Goal: Task Accomplishment & Management: Complete application form

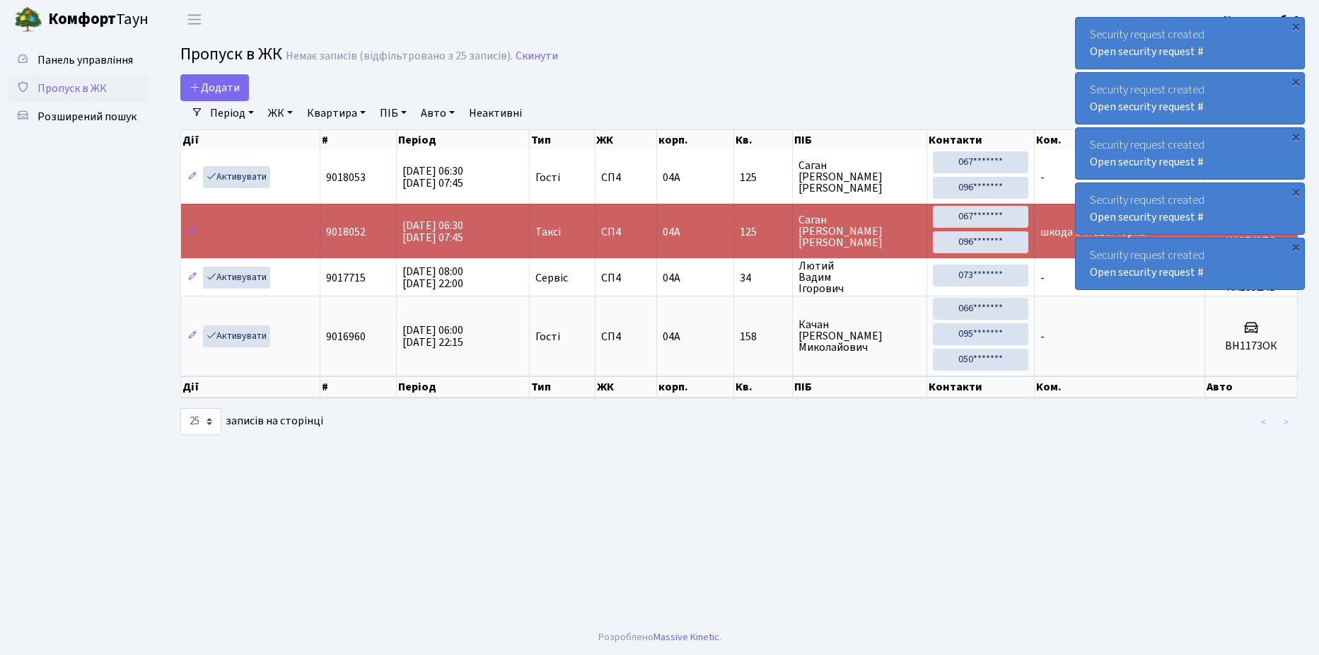
select select "25"
click at [220, 81] on span "Додати" at bounding box center [214, 88] width 50 height 16
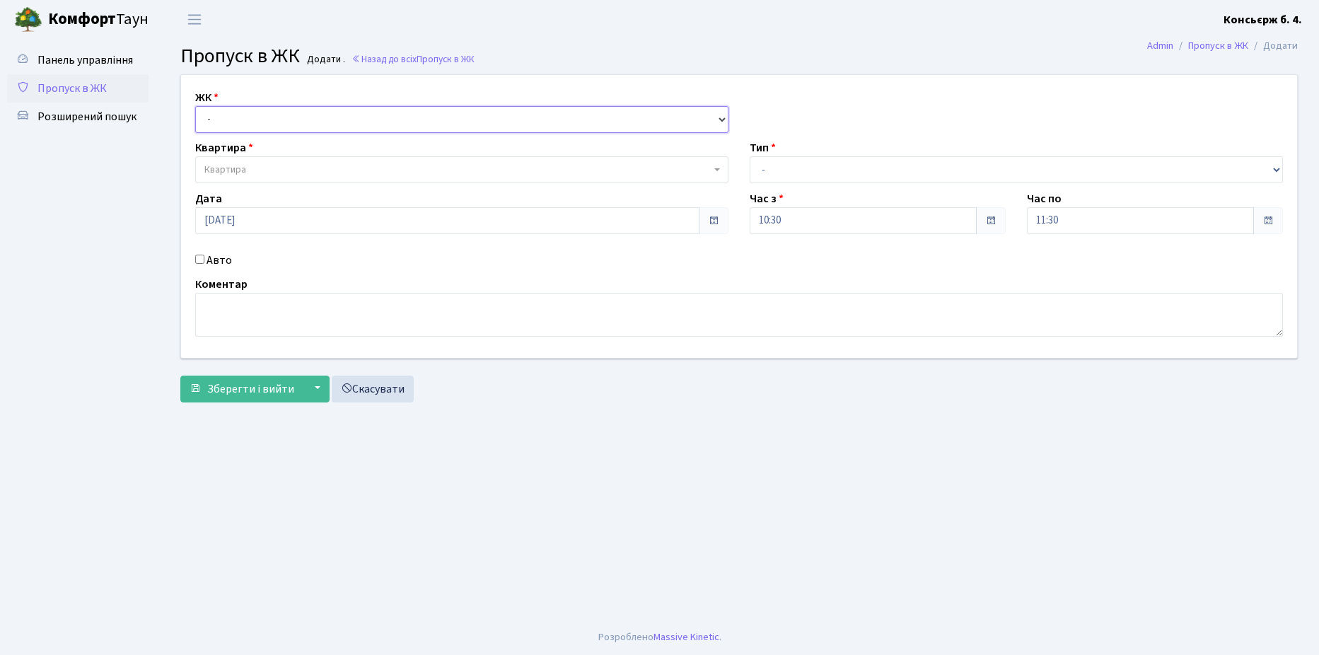
click at [260, 118] on select "- СП4, Столичне шосе, 5" at bounding box center [461, 119] width 533 height 27
select select "325"
click at [195, 106] on select "- СП4, Столичне шосе, 5" at bounding box center [461, 119] width 533 height 27
select select
click at [267, 164] on span "Квартира" at bounding box center [457, 170] width 506 height 14
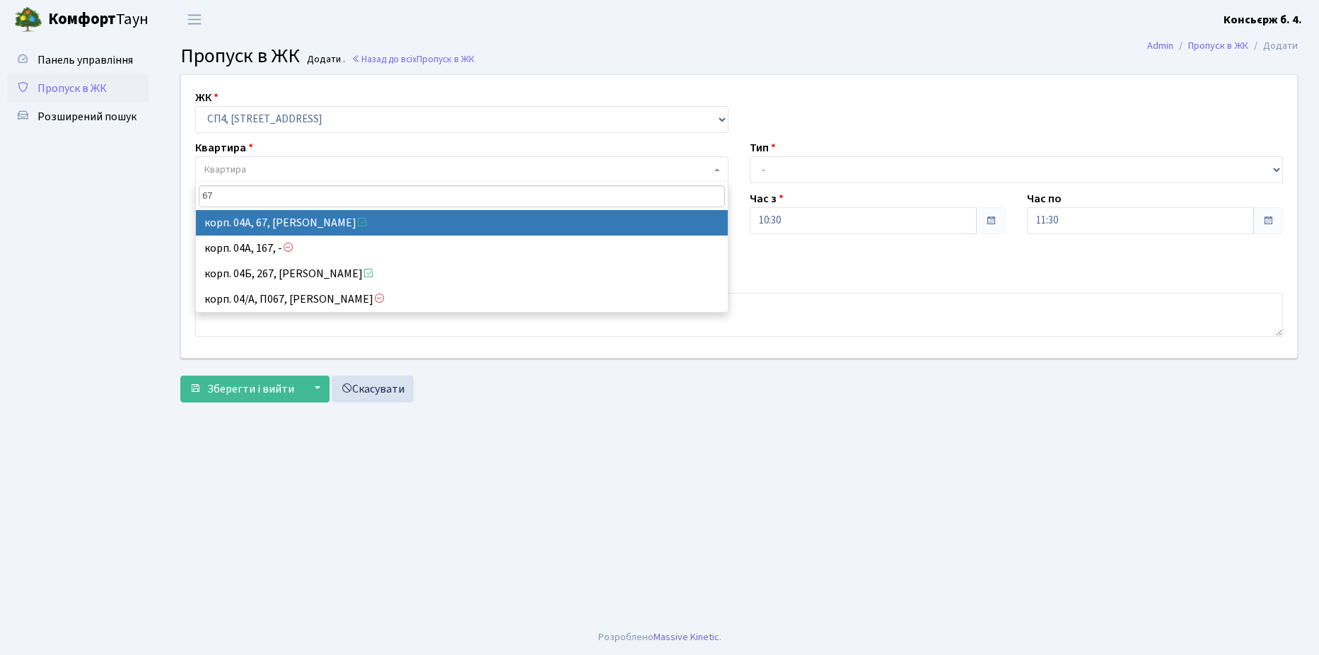
type input "67"
select select "21095"
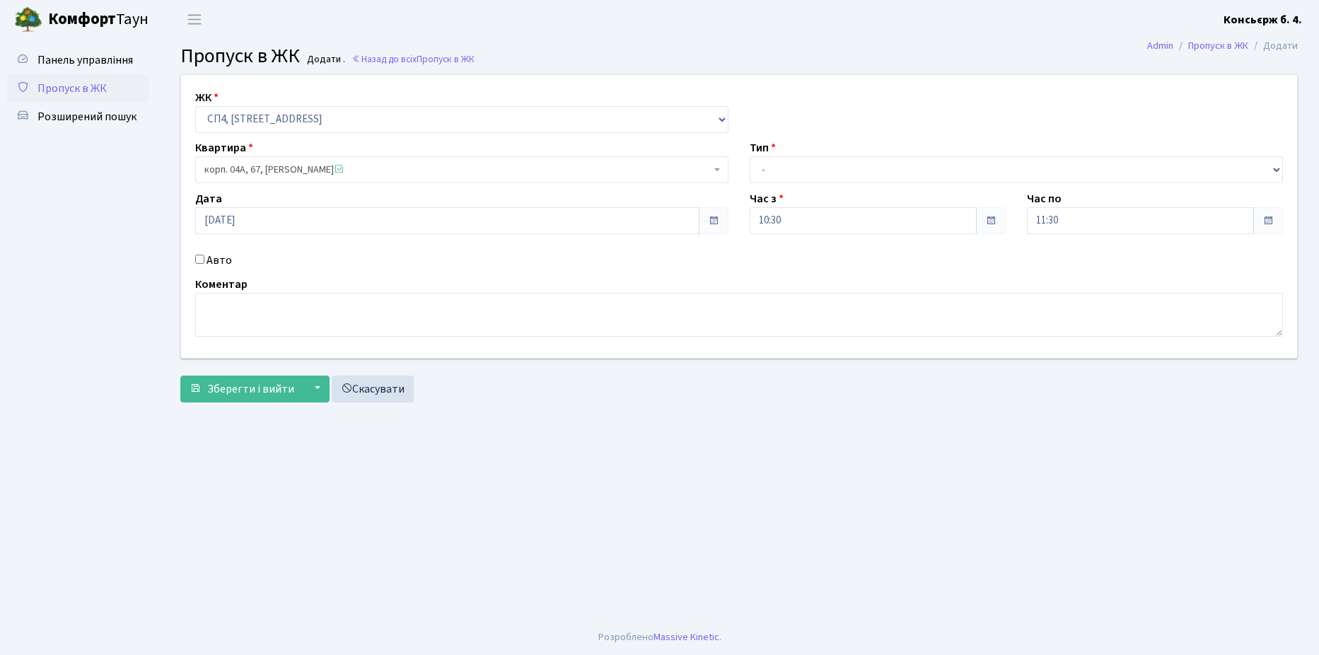
click at [201, 259] on input "Авто" at bounding box center [199, 259] width 9 height 9
checkbox input "true"
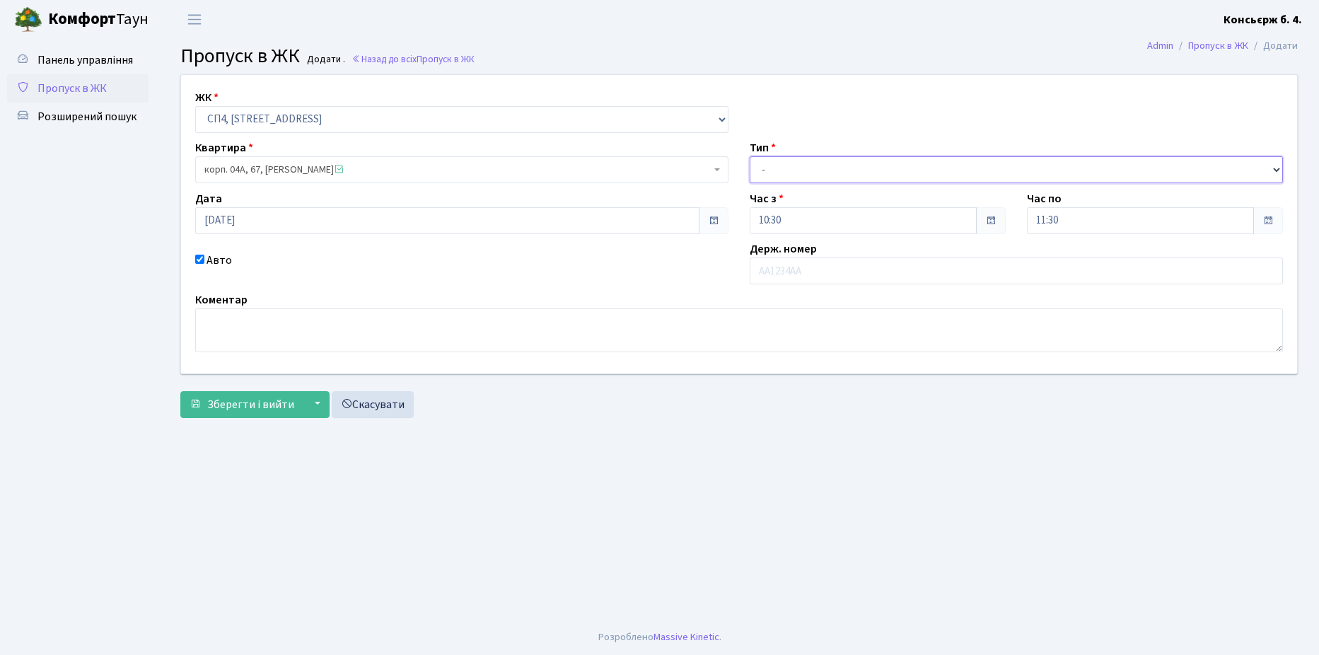
click at [839, 163] on select "- Доставка Таксі Гості Сервіс" at bounding box center [1015, 169] width 533 height 27
select select "18"
click at [749, 156] on select "- Доставка Таксі Гості Сервіс" at bounding box center [1015, 169] width 533 height 27
click at [848, 272] on input "text" at bounding box center [1015, 270] width 533 height 27
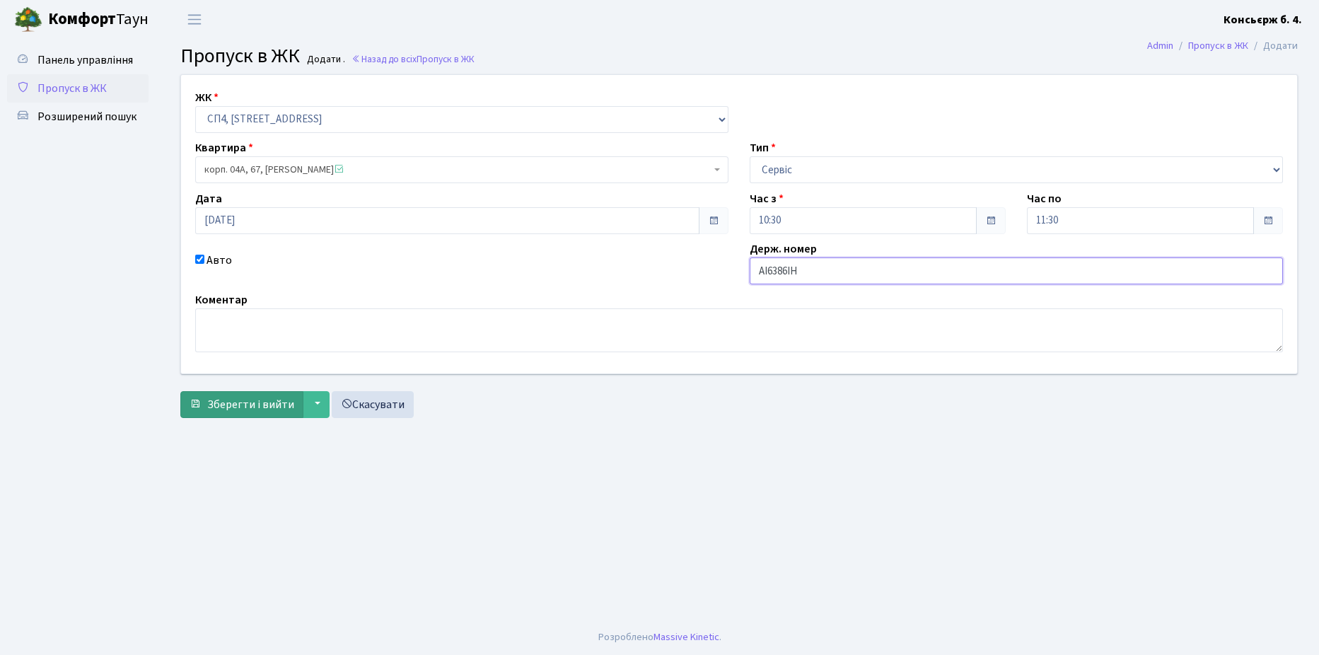
type input "АІ6386ІН"
click at [247, 402] on span "Зберегти і вийти" at bounding box center [250, 405] width 87 height 16
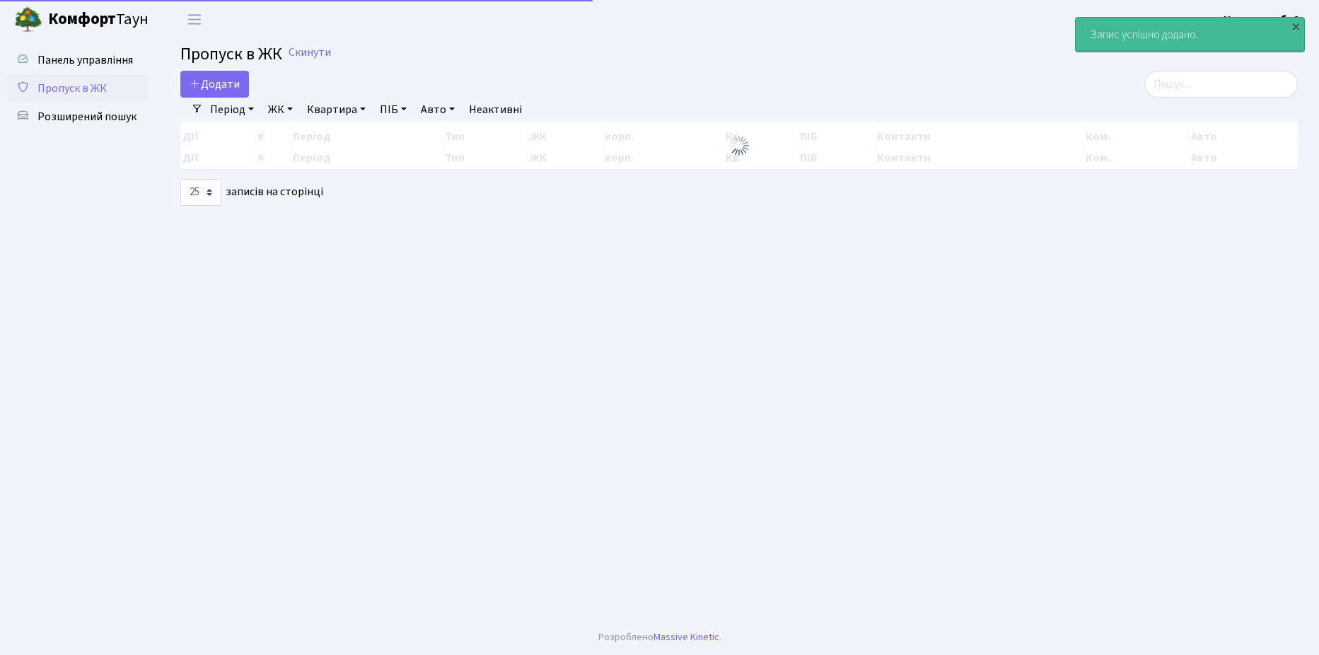
select select "25"
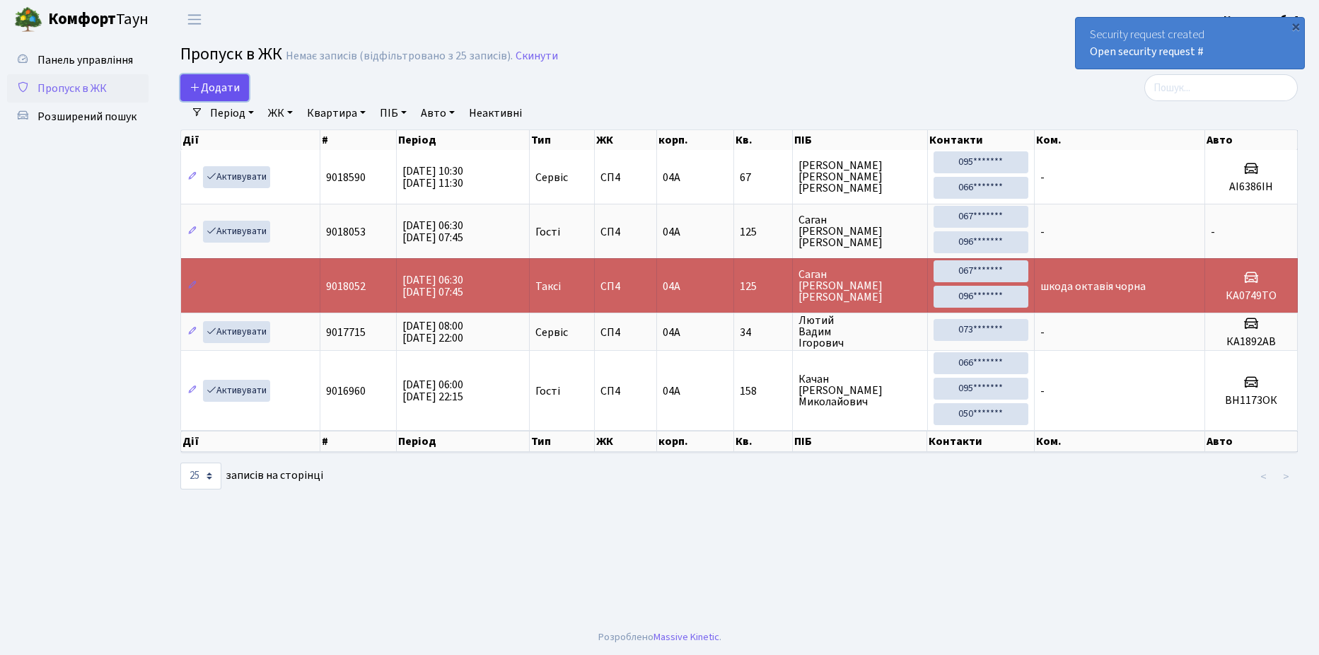
click at [217, 83] on span "Додати" at bounding box center [214, 88] width 50 height 16
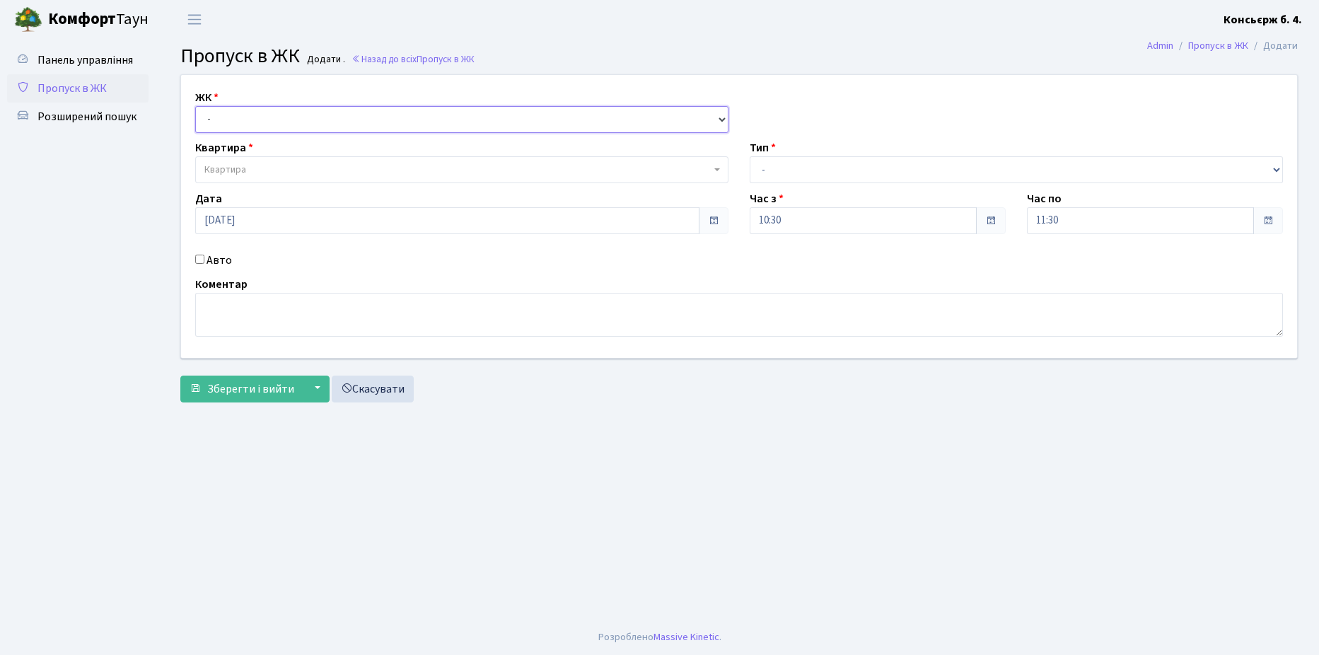
drag, startPoint x: 263, startPoint y: 113, endPoint x: 268, endPoint y: 120, distance: 8.6
click at [262, 114] on select "- [STREET_ADDRESS]" at bounding box center [461, 119] width 533 height 27
select select "325"
click at [195, 106] on select "- СП4, Столичне шосе, 5" at bounding box center [461, 119] width 533 height 27
select select
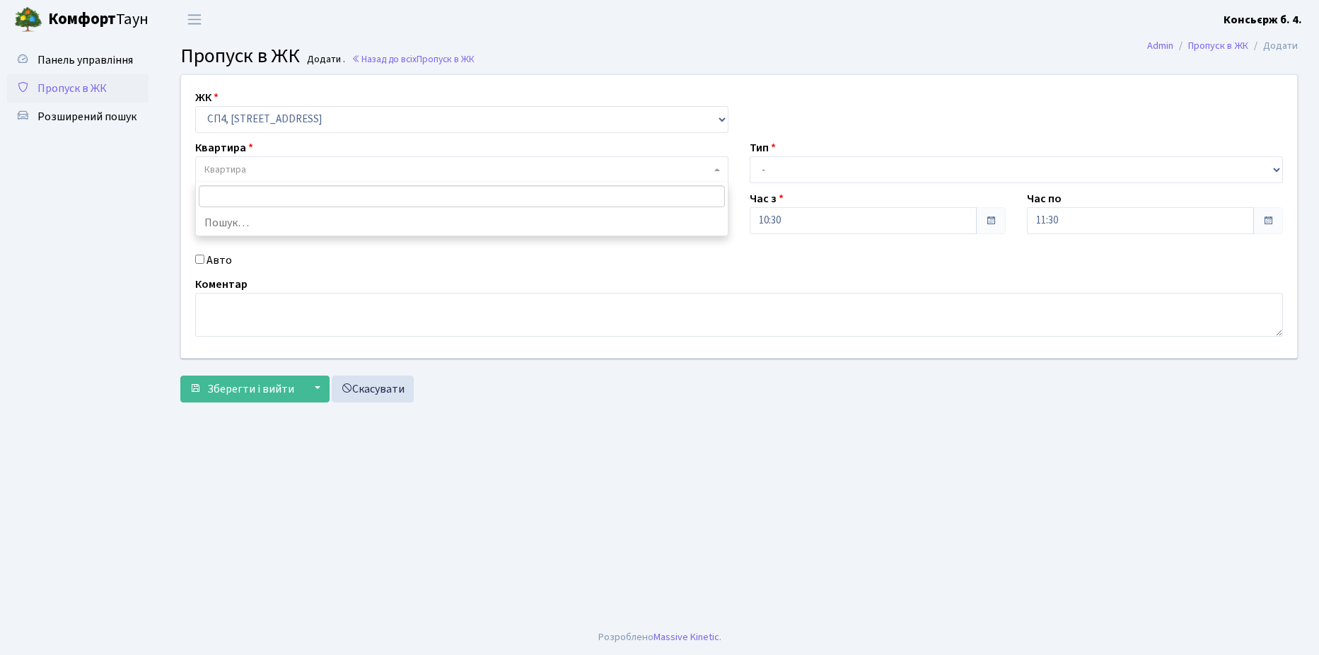
click at [309, 170] on span "Квартира" at bounding box center [457, 170] width 506 height 14
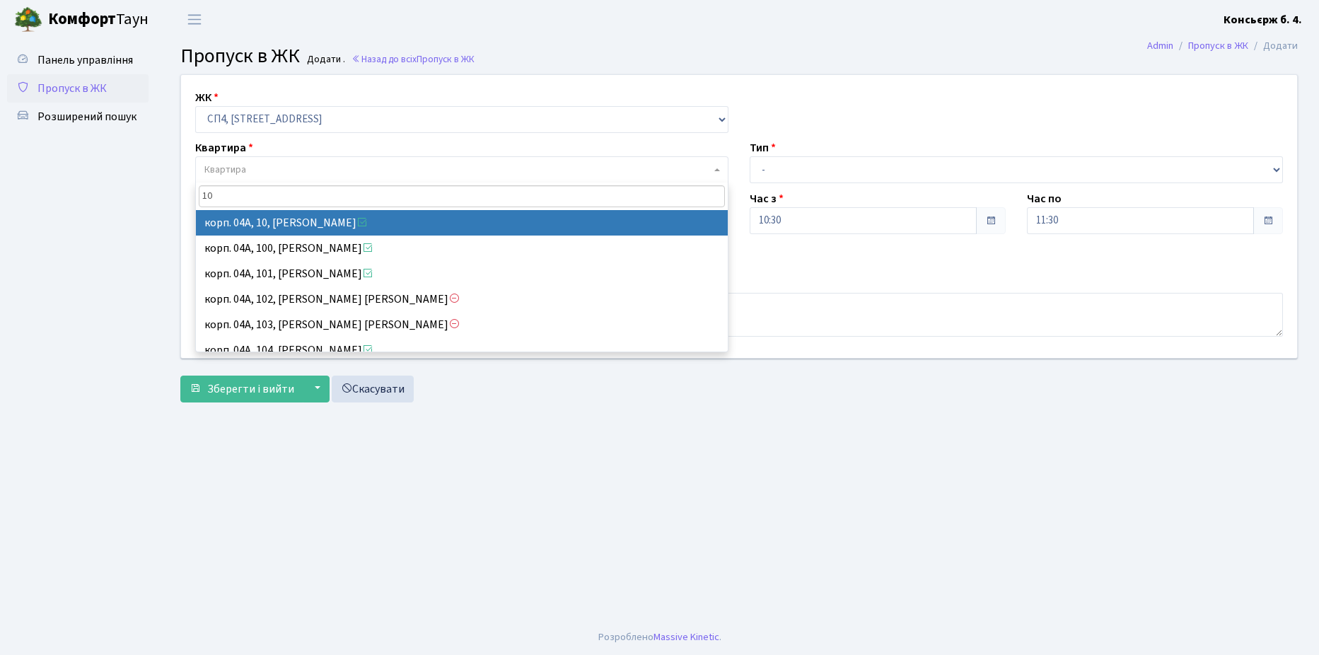
type input "10"
select select "21038"
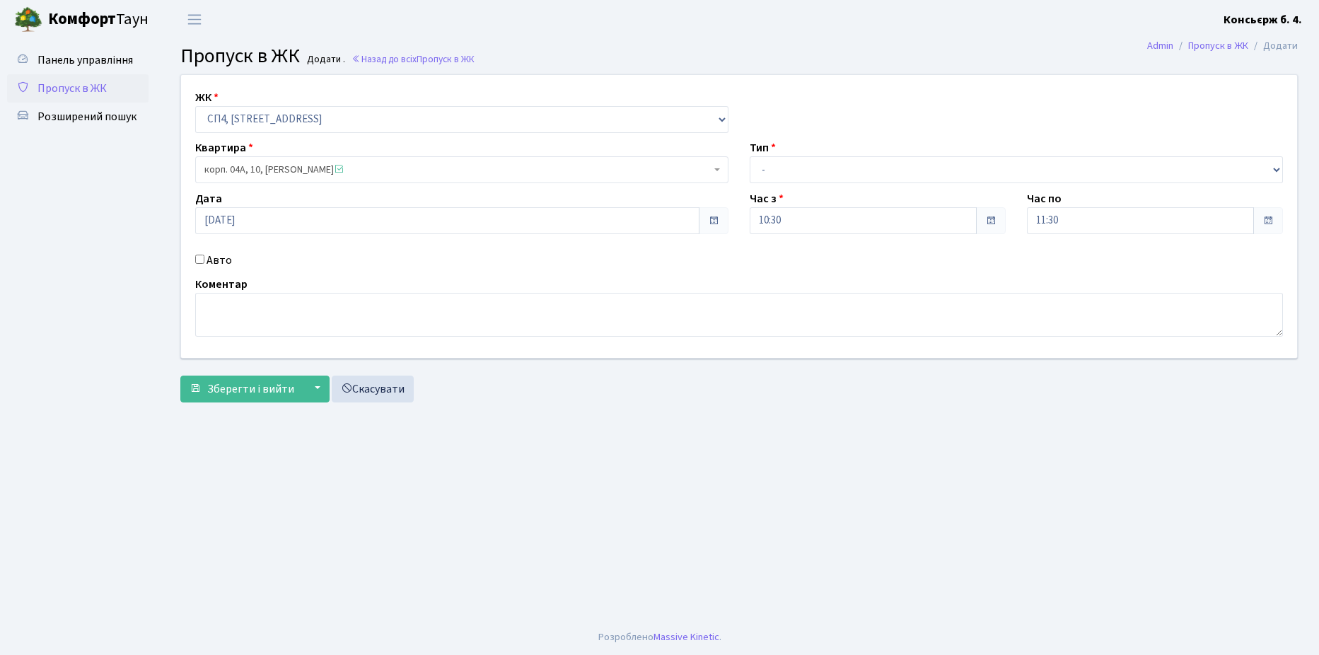
click at [196, 257] on input "Авто" at bounding box center [199, 259] width 9 height 9
checkbox input "true"
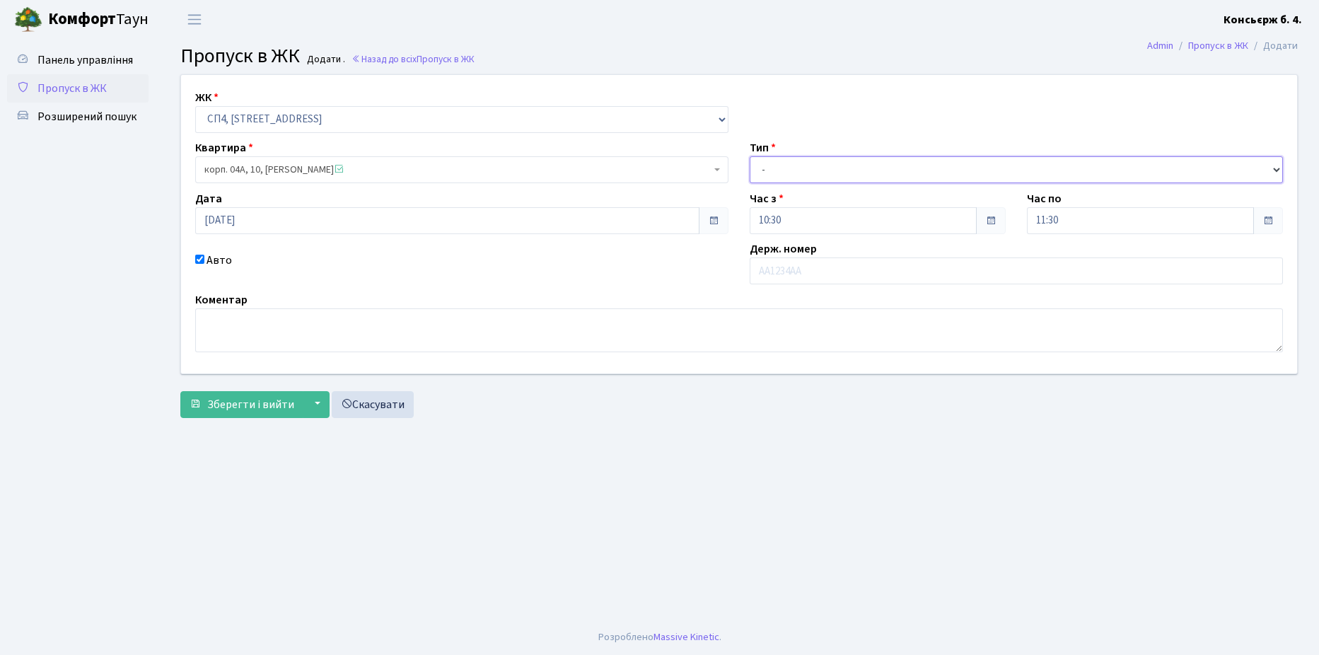
click at [818, 161] on select "- Доставка Таксі Гості Сервіс" at bounding box center [1015, 169] width 533 height 27
select select "18"
click at [749, 156] on select "- Доставка Таксі Гості Сервіс" at bounding box center [1015, 169] width 533 height 27
click at [829, 266] on input "text" at bounding box center [1015, 270] width 533 height 27
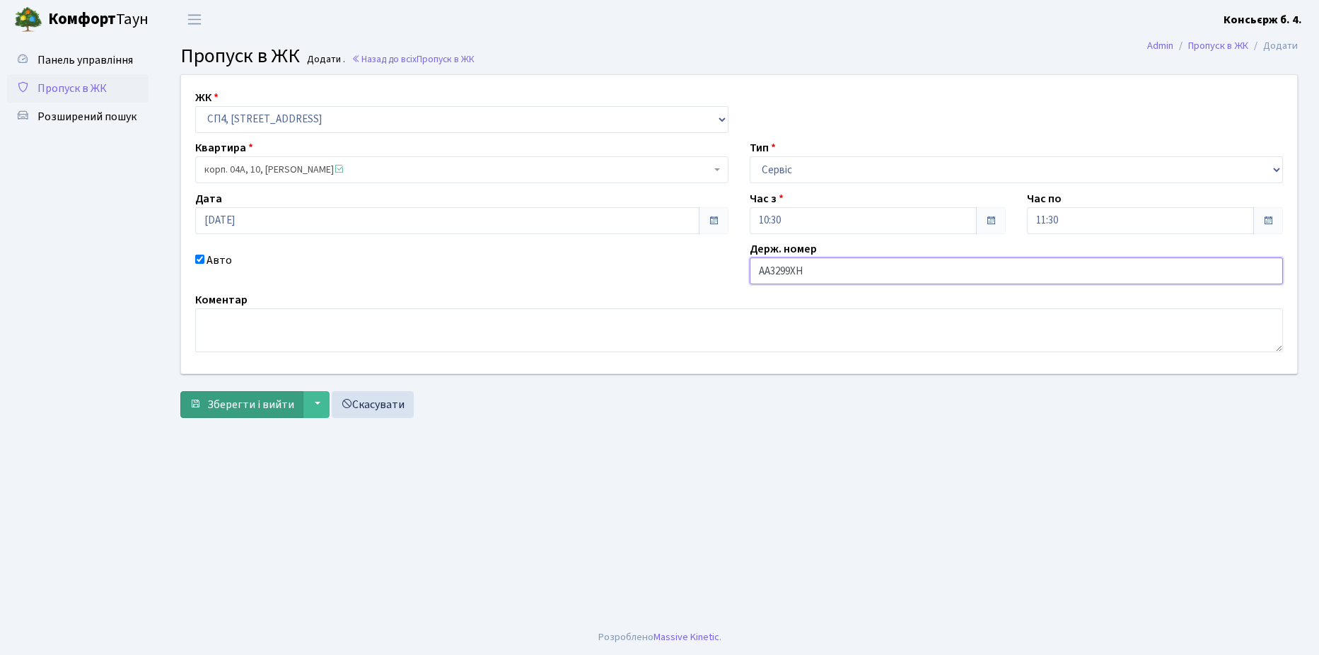
type input "АА3299ХН"
click at [247, 405] on span "Зберегти і вийти" at bounding box center [250, 405] width 87 height 16
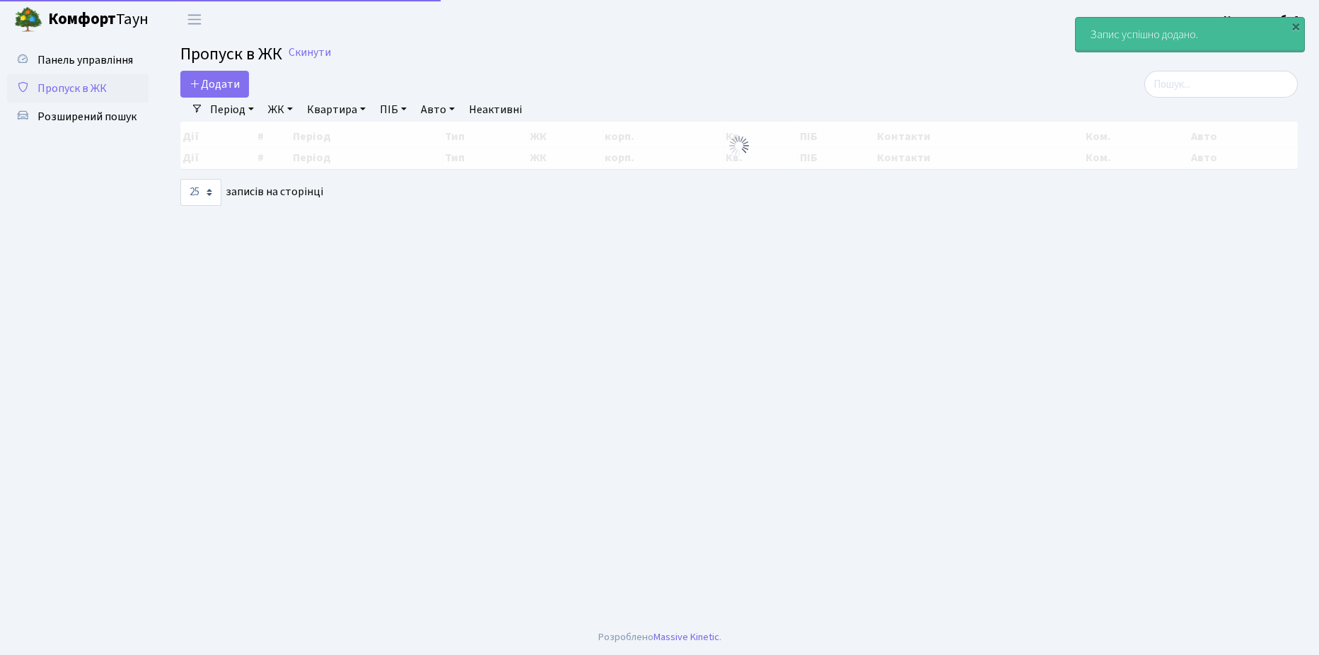
select select "25"
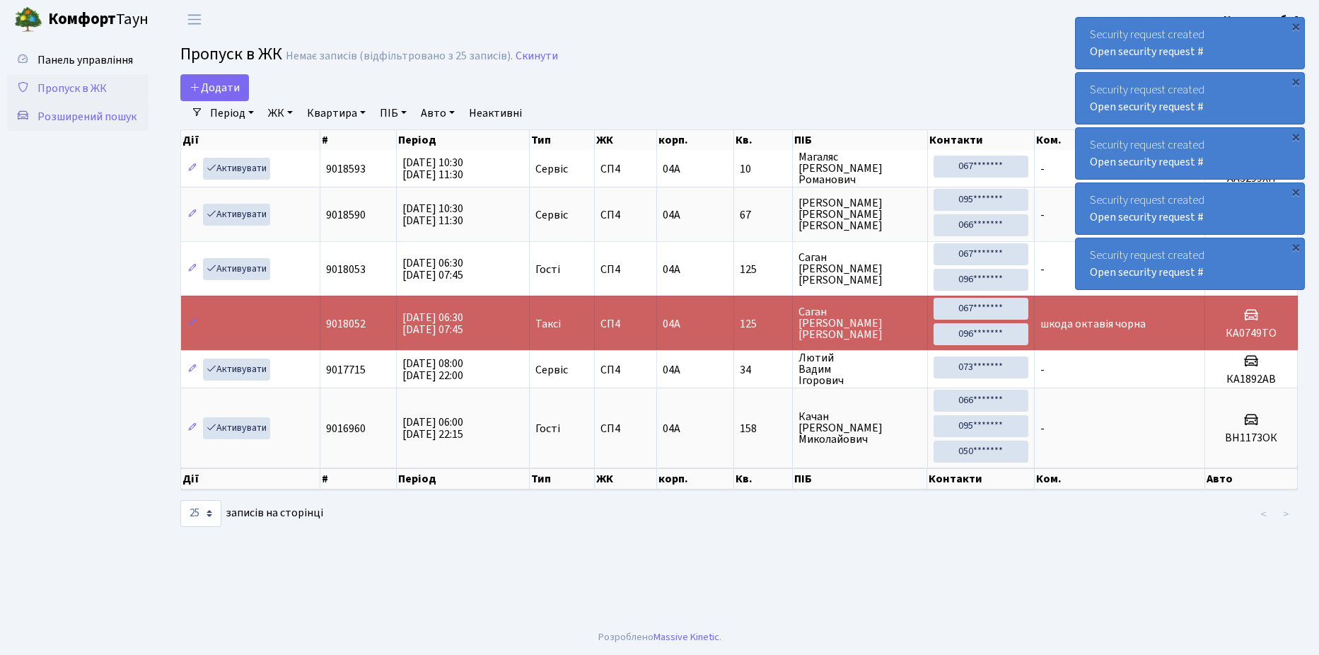
click at [81, 113] on span "Розширений пошук" at bounding box center [86, 117] width 99 height 16
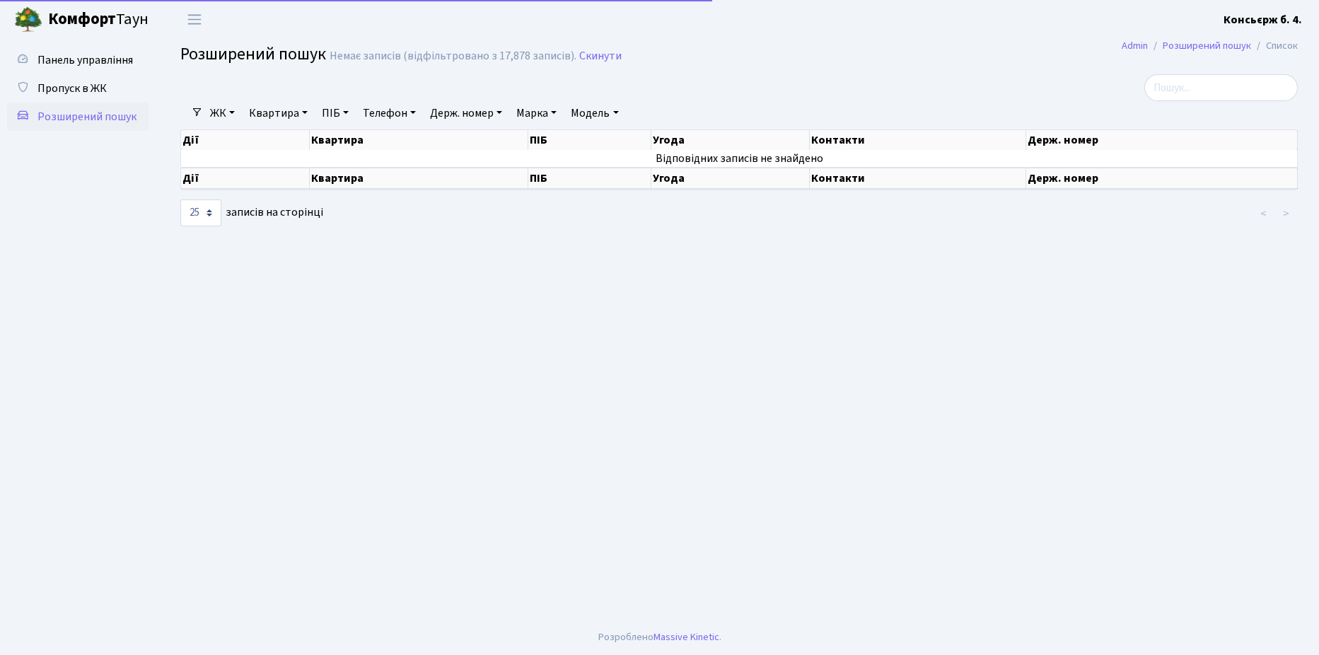
select select "25"
click at [83, 86] on span "Пропуск в ЖК" at bounding box center [71, 89] width 69 height 16
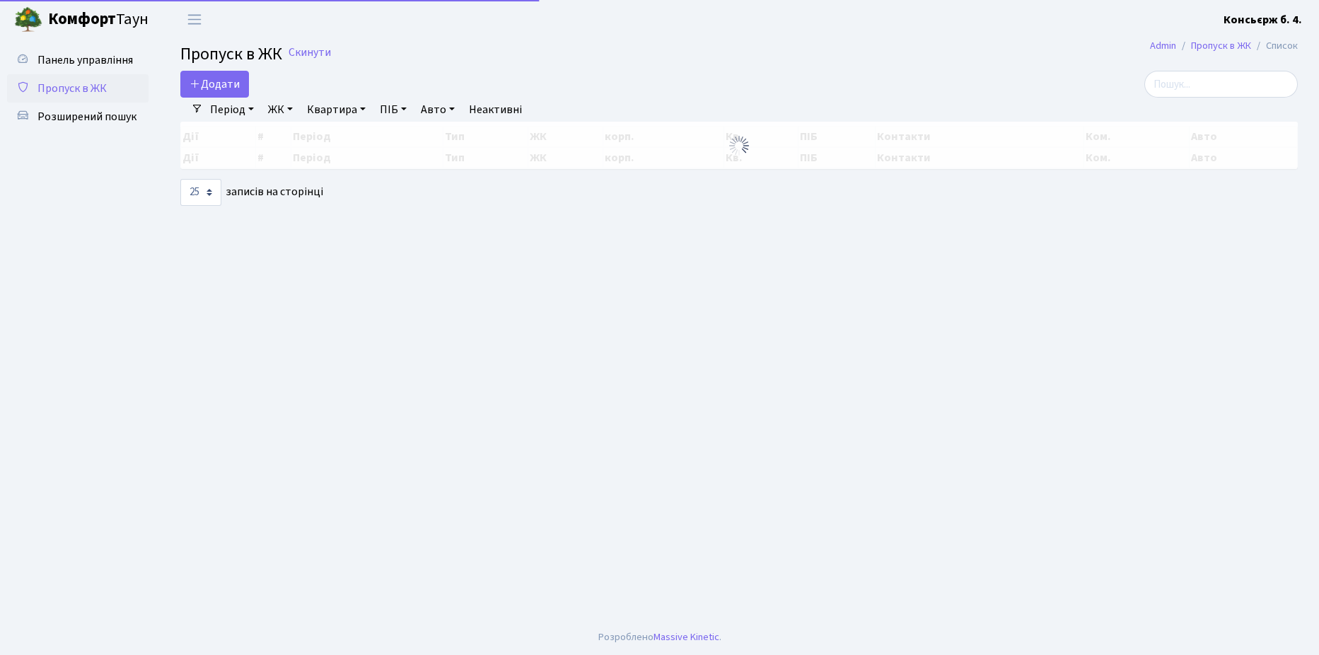
select select "25"
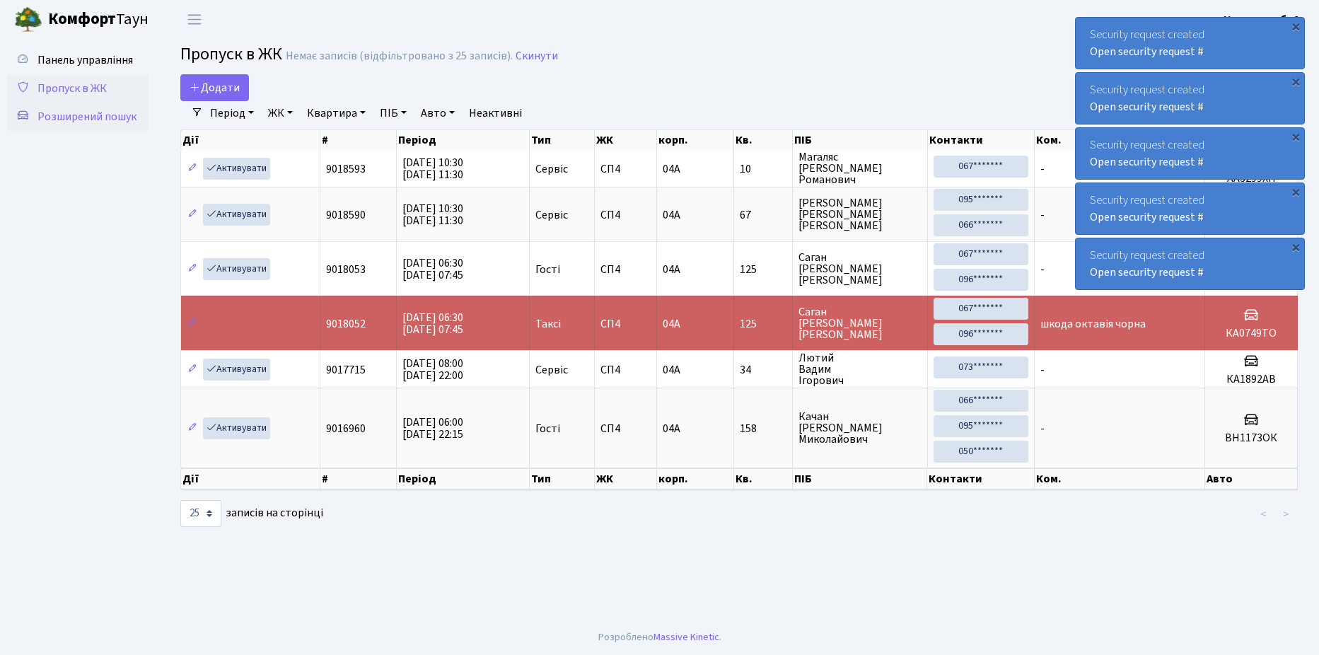
click at [78, 115] on span "Розширений пошук" at bounding box center [86, 117] width 99 height 16
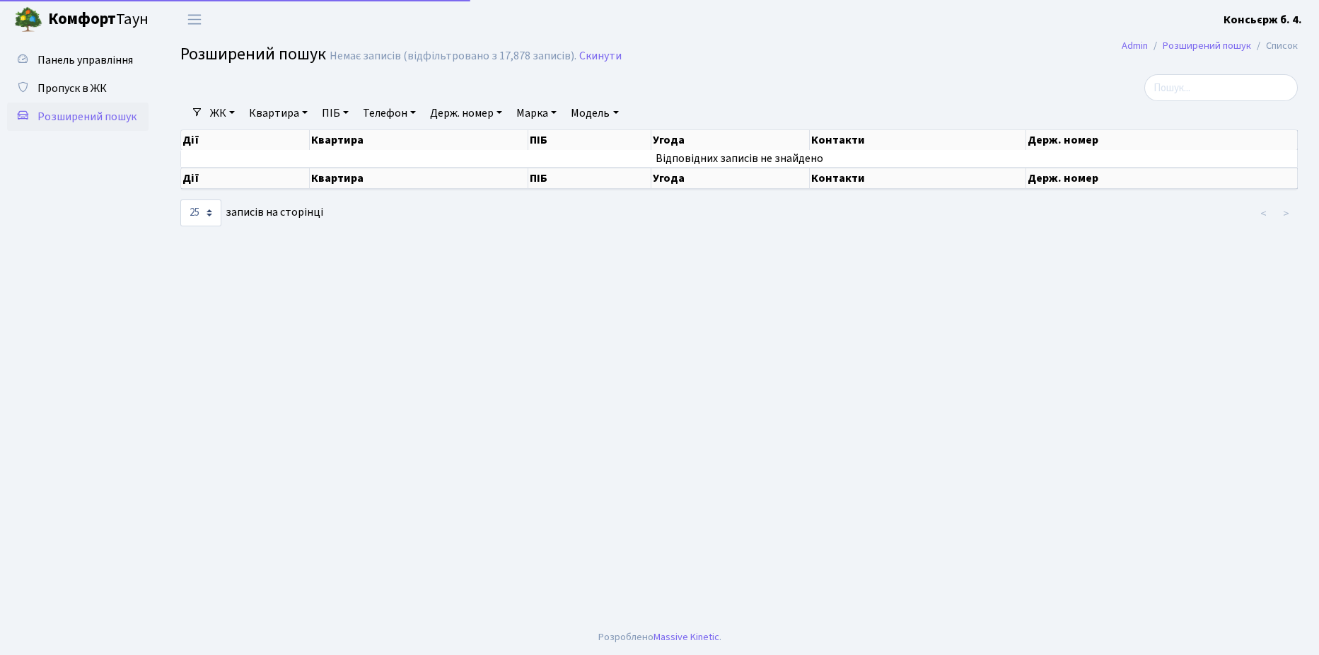
select select "25"
click at [81, 91] on span "Пропуск в ЖК" at bounding box center [71, 89] width 69 height 16
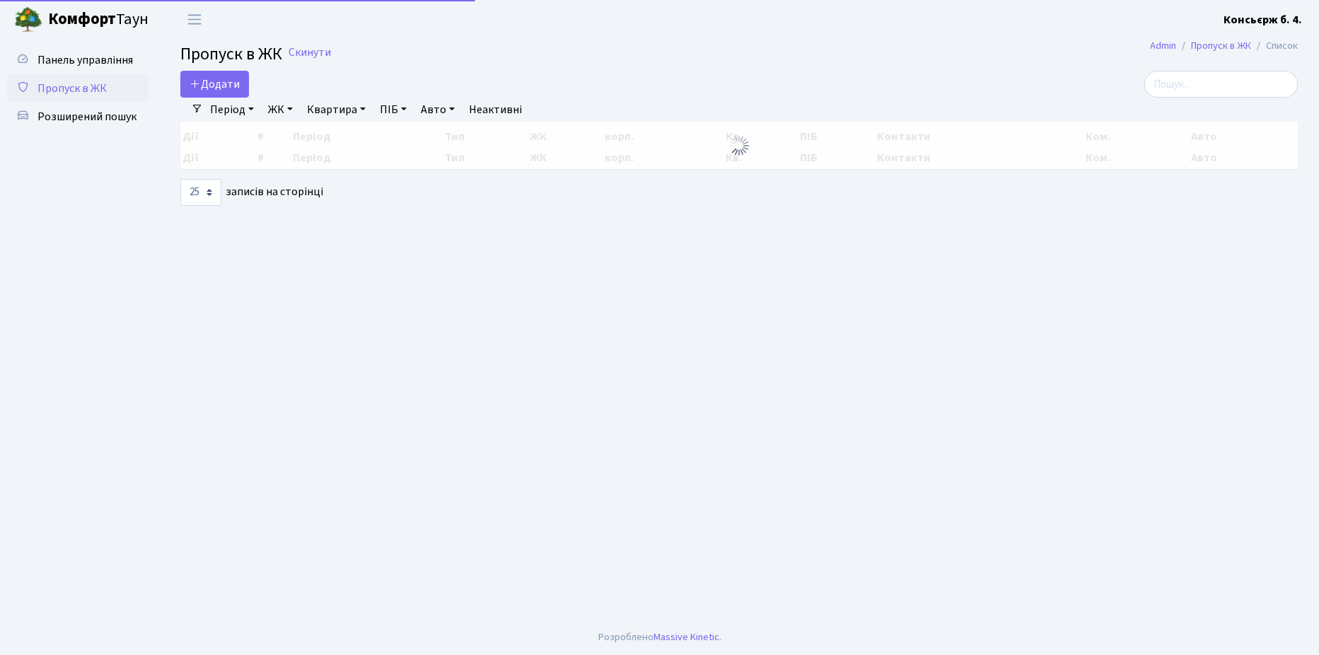
select select "25"
